Goal: Task Accomplishment & Management: Use online tool/utility

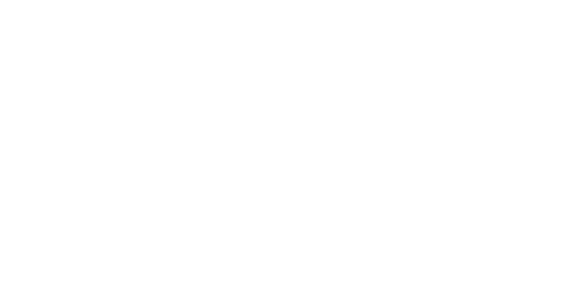
click at [483, 54] on button "Close" at bounding box center [466, 50] width 33 height 14
click at [84, 120] on div "Tracking" at bounding box center [71, 124] width 25 height 8
click at [404, 253] on div at bounding box center [370, 255] width 68 height 22
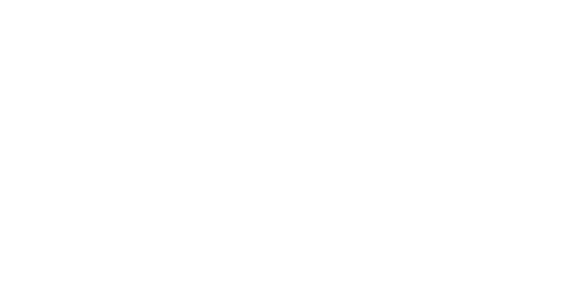
click at [372, 252] on icon "button" at bounding box center [370, 255] width 5 height 6
click at [577, 242] on div "[PERSON_NAME]" at bounding box center [289, 246] width 578 height 9
type input "m"
click at [285, 142] on button "Clock On" at bounding box center [261, 143] width 50 height 14
click at [531, 69] on button "Add manual time entry" at bounding box center [493, 76] width 76 height 14
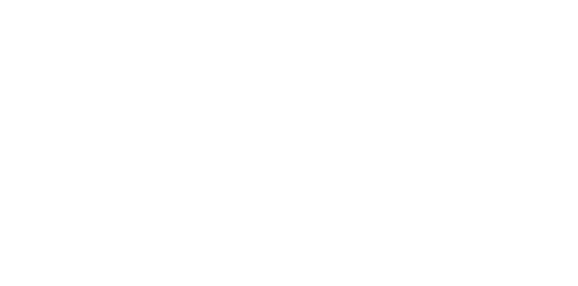
click at [577, 57] on div "Add manual time entry Team Member Select... Continue Cancel" at bounding box center [289, 143] width 578 height 286
click at [342, 142] on button "Cancel" at bounding box center [318, 143] width 50 height 14
click at [483, 47] on button "Close" at bounding box center [466, 50] width 33 height 14
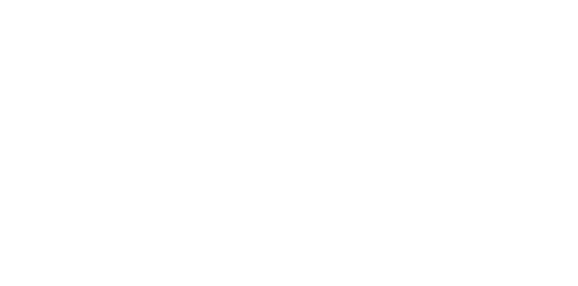
click at [120, 120] on button "Tracking" at bounding box center [77, 124] width 86 height 23
click at [382, 259] on button "button" at bounding box center [376, 254] width 11 height 11
click at [577, 242] on div "[PERSON_NAME]" at bounding box center [289, 246] width 578 height 9
type input "m"
click at [285, 143] on button "Clock On" at bounding box center [261, 143] width 50 height 14
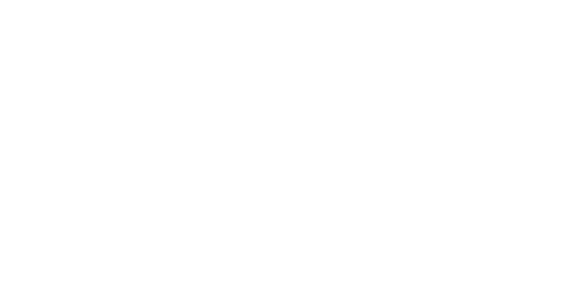
click at [483, 51] on button "Close" at bounding box center [466, 50] width 33 height 14
click at [120, 124] on button "Tracking" at bounding box center [77, 124] width 86 height 23
click at [384, 253] on button "button" at bounding box center [377, 254] width 11 height 11
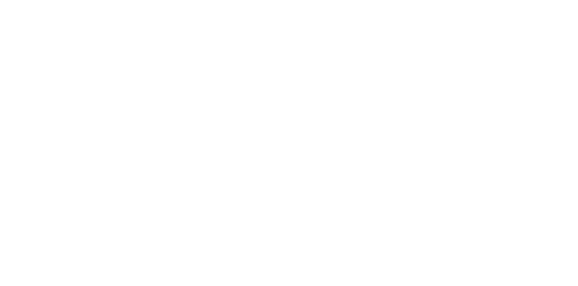
click at [577, 232] on div "[PERSON_NAME]" at bounding box center [289, 236] width 578 height 9
click at [285, 139] on button "Clock Off" at bounding box center [261, 143] width 50 height 14
